Goal: Task Accomplishment & Management: Use online tool/utility

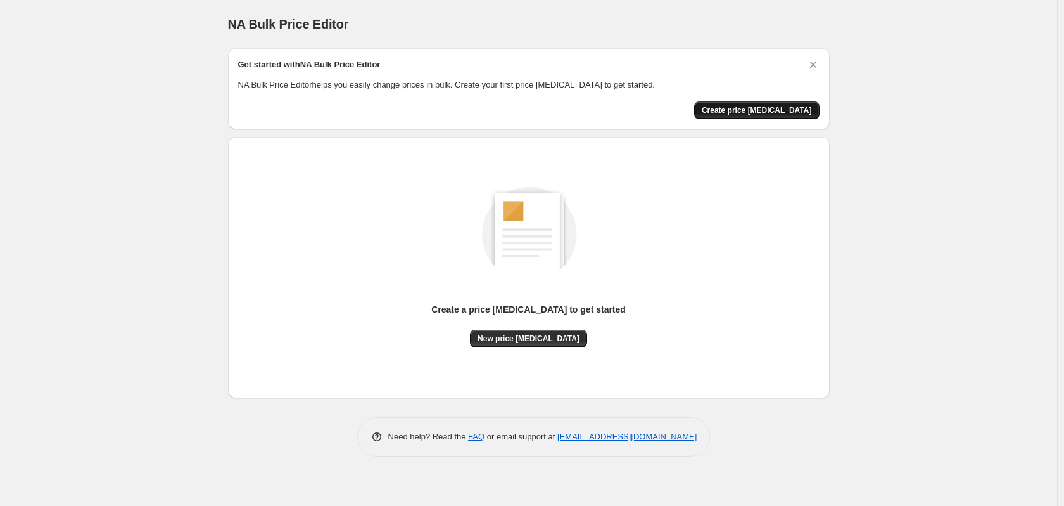
click at [795, 101] on button "Create price change job" at bounding box center [756, 110] width 125 height 18
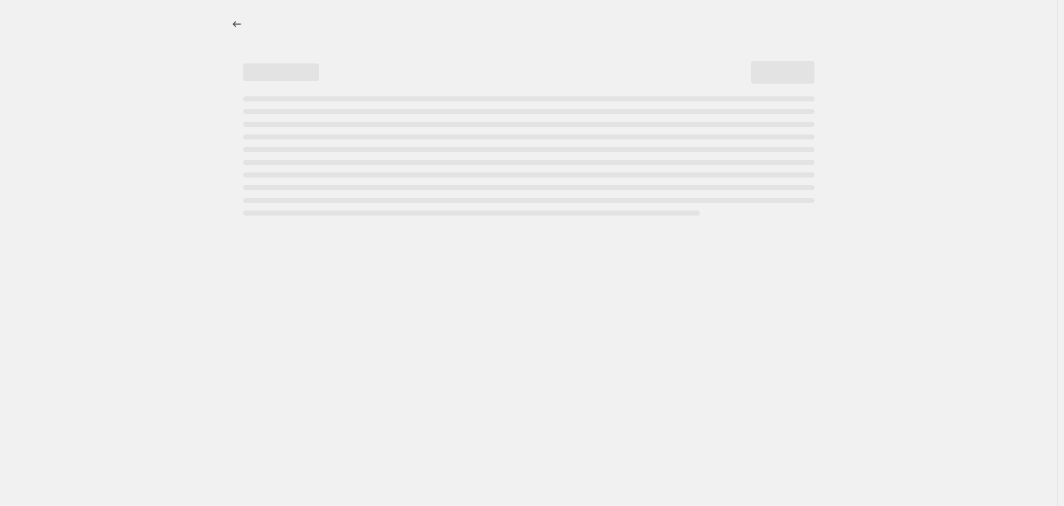
select select "percentage"
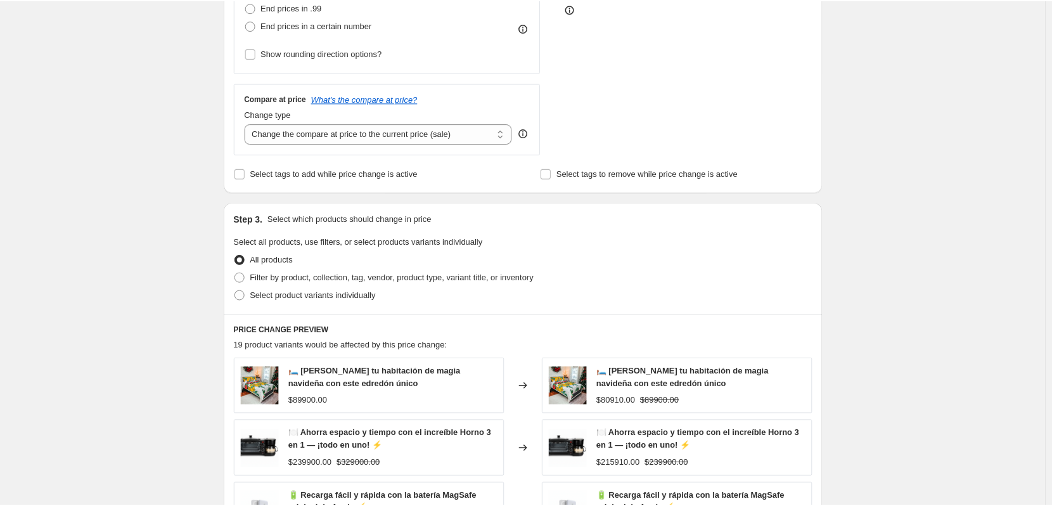
scroll to position [393, 0]
